Goal: Task Accomplishment & Management: Manage account settings

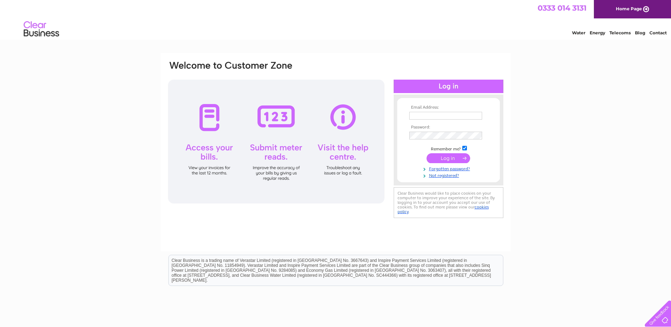
click at [439, 116] on input "text" at bounding box center [445, 116] width 73 height 8
type input "utilities@htc.uk.com"
click at [427, 154] on input "submit" at bounding box center [449, 159] width 44 height 10
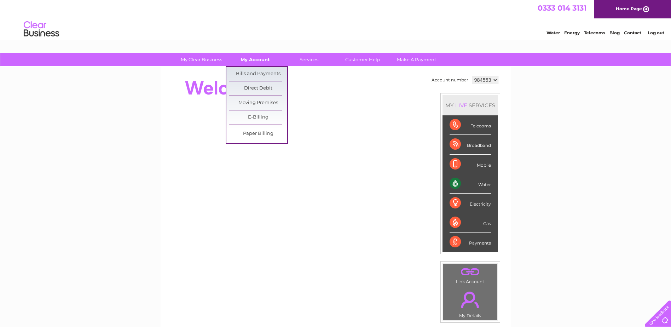
click at [265, 60] on link "My Account" at bounding box center [255, 59] width 58 height 13
click at [260, 73] on link "Bills and Payments" at bounding box center [258, 74] width 58 height 14
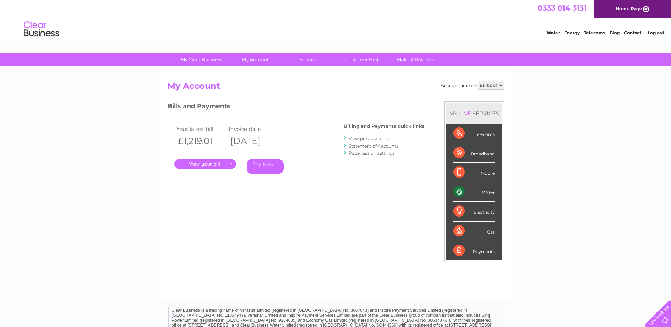
click at [212, 165] on link "." at bounding box center [205, 164] width 62 height 10
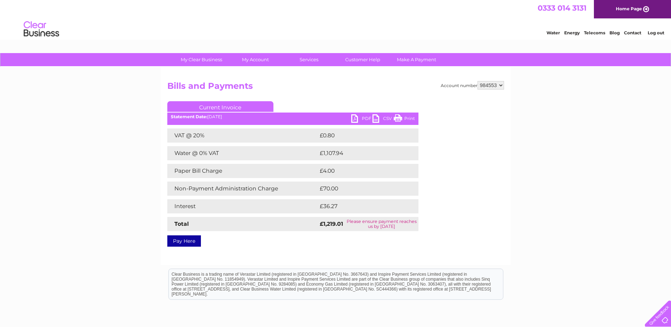
click at [362, 121] on link "PDF" at bounding box center [361, 119] width 21 height 10
click at [354, 119] on link "PDF" at bounding box center [361, 119] width 21 height 10
